Goal: Task Accomplishment & Management: Manage account settings

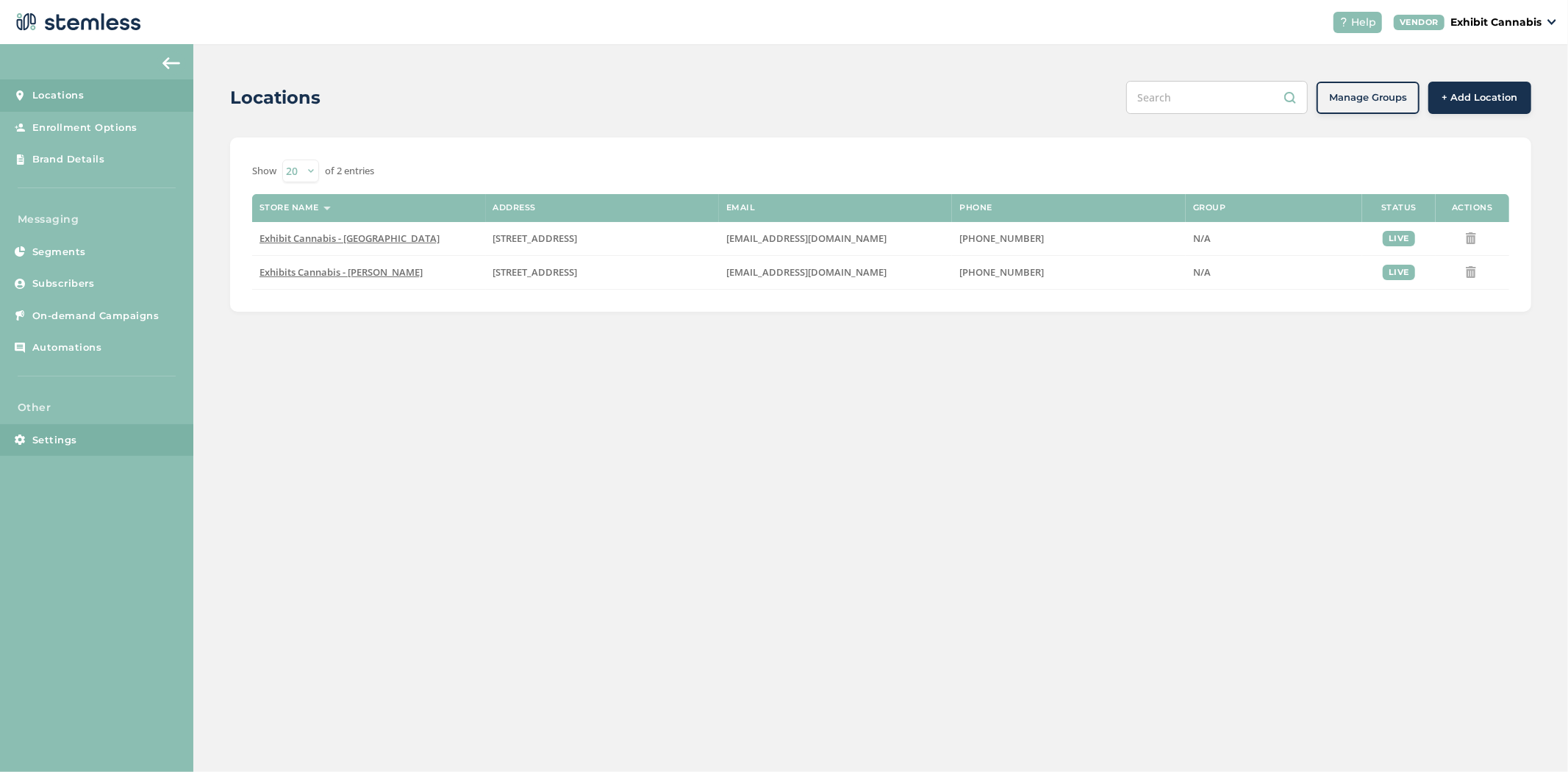
click at [79, 436] on link "Settings" at bounding box center [97, 441] width 194 height 32
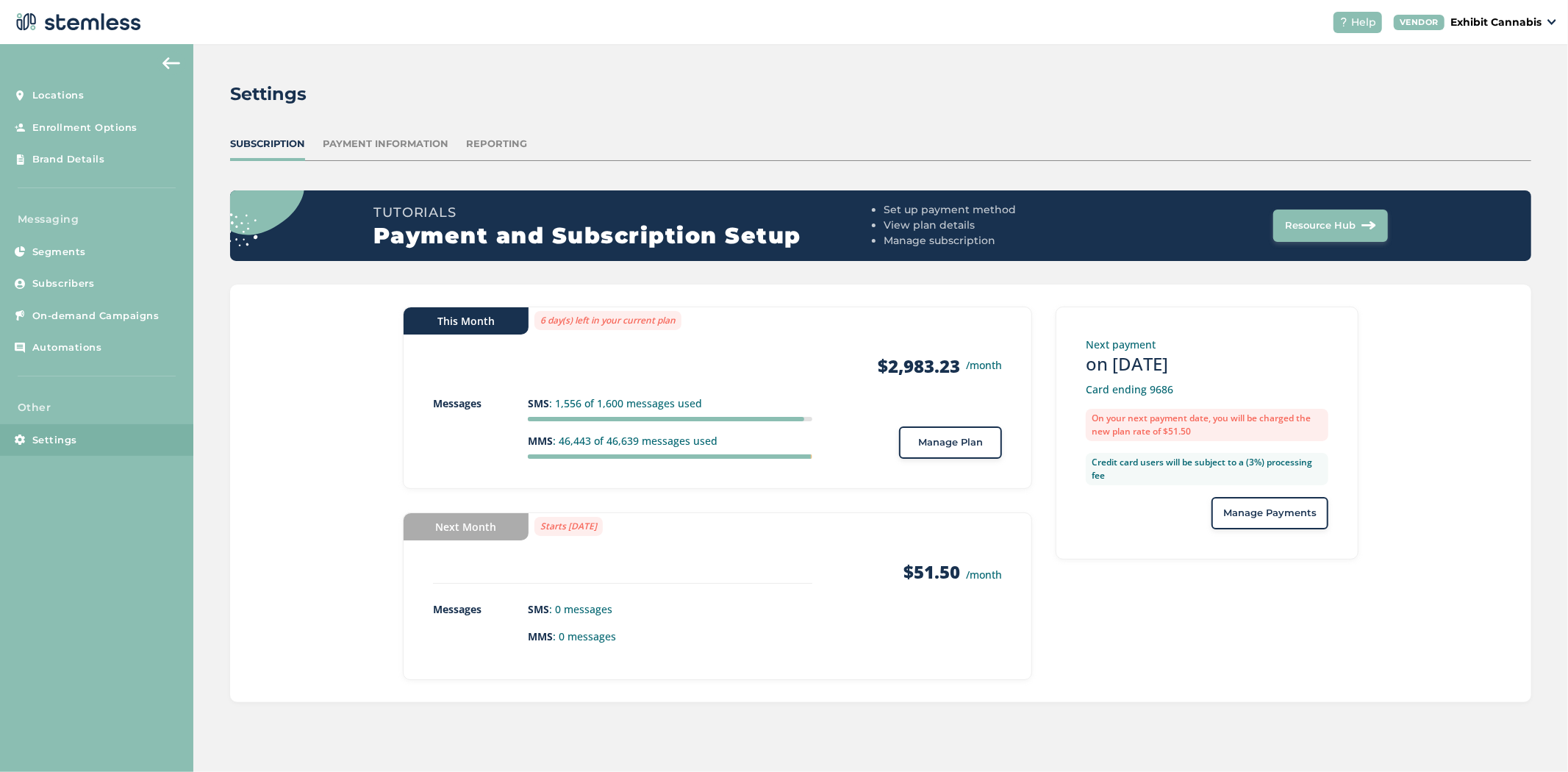
drag, startPoint x: 491, startPoint y: 146, endPoint x: 105, endPoint y: 442, distance: 486.4
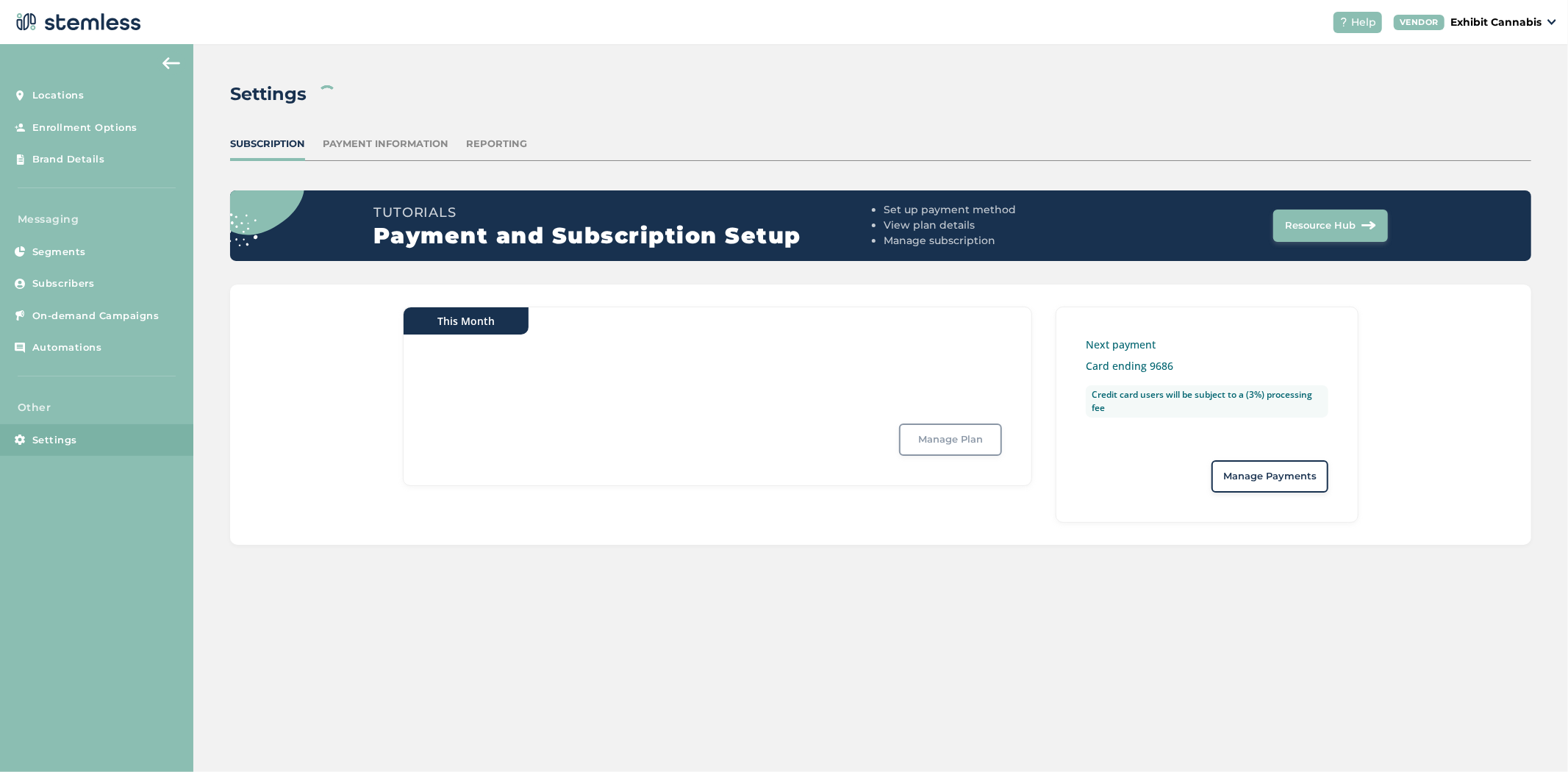
click at [495, 135] on div "Settings Subscription Payment Information Reporting Tutorials Payment and Subsc…" at bounding box center [881, 313] width 1375 height 537
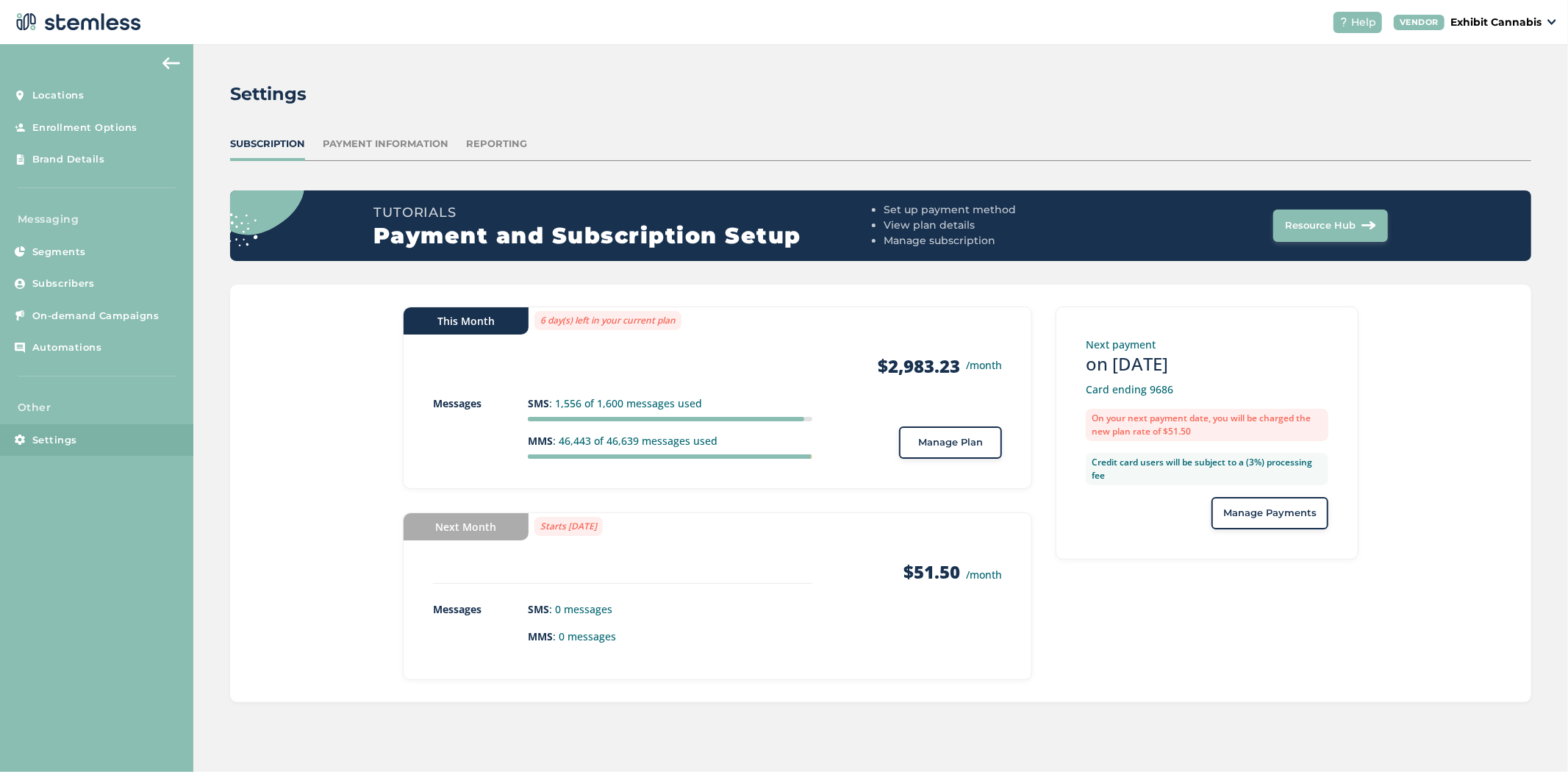
click at [490, 138] on div "Reporting" at bounding box center [497, 144] width 61 height 15
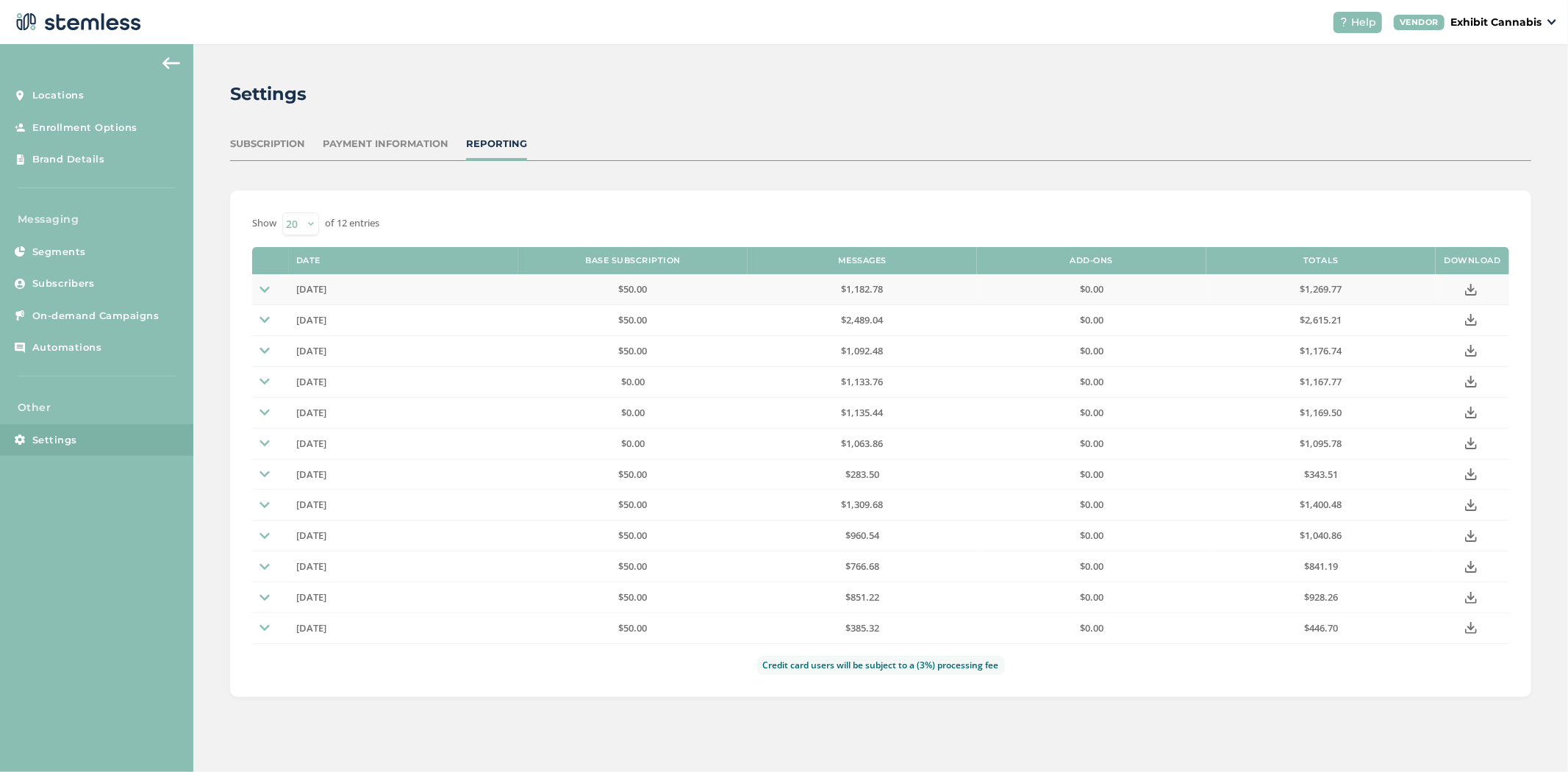
click at [1467, 284] on icon at bounding box center [1470, 289] width 12 height 12
click at [1469, 322] on icon at bounding box center [1470, 319] width 12 height 12
